Goal: Information Seeking & Learning: Learn about a topic

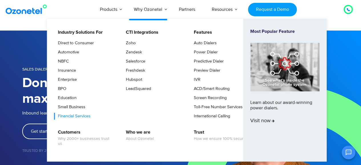
click at [71, 113] on link "Financial Services" at bounding box center [72, 116] width 37 height 7
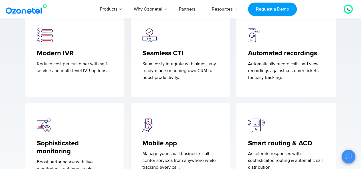
scroll to position [894, 0]
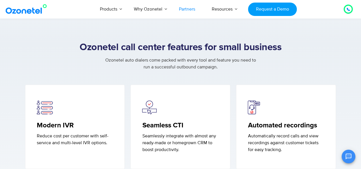
click at [188, 9] on link "Partners" at bounding box center [187, 9] width 33 height 19
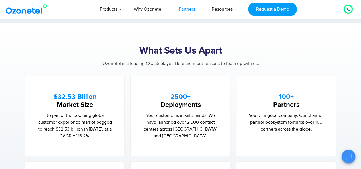
scroll to position [262, 0]
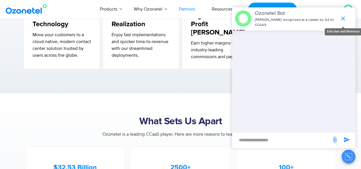
click at [341, 20] on icon "end chat or minimize" at bounding box center [343, 18] width 7 height 7
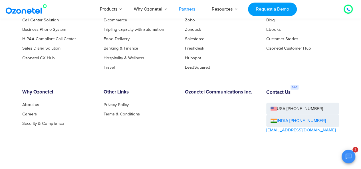
scroll to position [1576, 0]
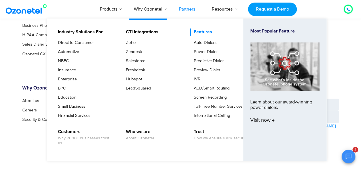
click at [202, 33] on link "Features" at bounding box center [201, 32] width 23 height 7
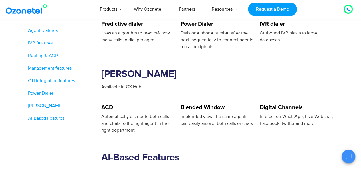
scroll to position [857, 0]
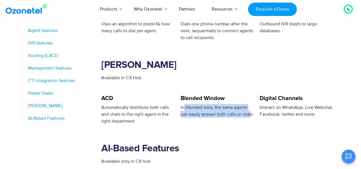
drag, startPoint x: 183, startPoint y: 101, endPoint x: 251, endPoint y: 110, distance: 68.6
click at [251, 110] on span "In blended view, the same agents can easily answer both calls or chats" at bounding box center [217, 111] width 72 height 13
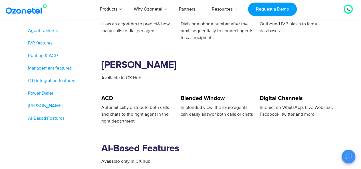
click at [255, 135] on section "AI-Based Features Available only in CX hub" at bounding box center [220, 152] width 238 height 55
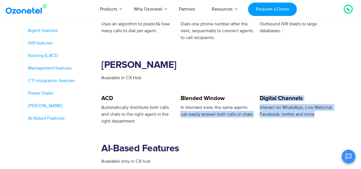
drag, startPoint x: 259, startPoint y: 100, endPoint x: 335, endPoint y: 105, distance: 76.4
click at [335, 105] on div "ACD Automatically distribute both calls and chats to the right agent in the rig…" at bounding box center [220, 110] width 238 height 29
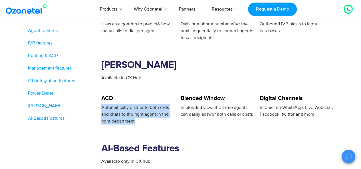
drag, startPoint x: 102, startPoint y: 102, endPoint x: 164, endPoint y: 112, distance: 63.2
click at [164, 112] on div "Automatically distribute both calls and chats to the right agent in the right d…" at bounding box center [137, 114] width 73 height 21
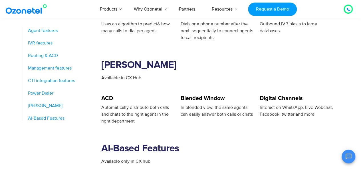
click at [157, 125] on section "AI-Based Features Available only in CX hub" at bounding box center [220, 152] width 238 height 55
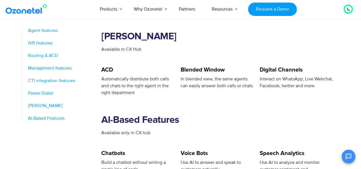
scroll to position [943, 0]
